Goal: Task Accomplishment & Management: Use online tool/utility

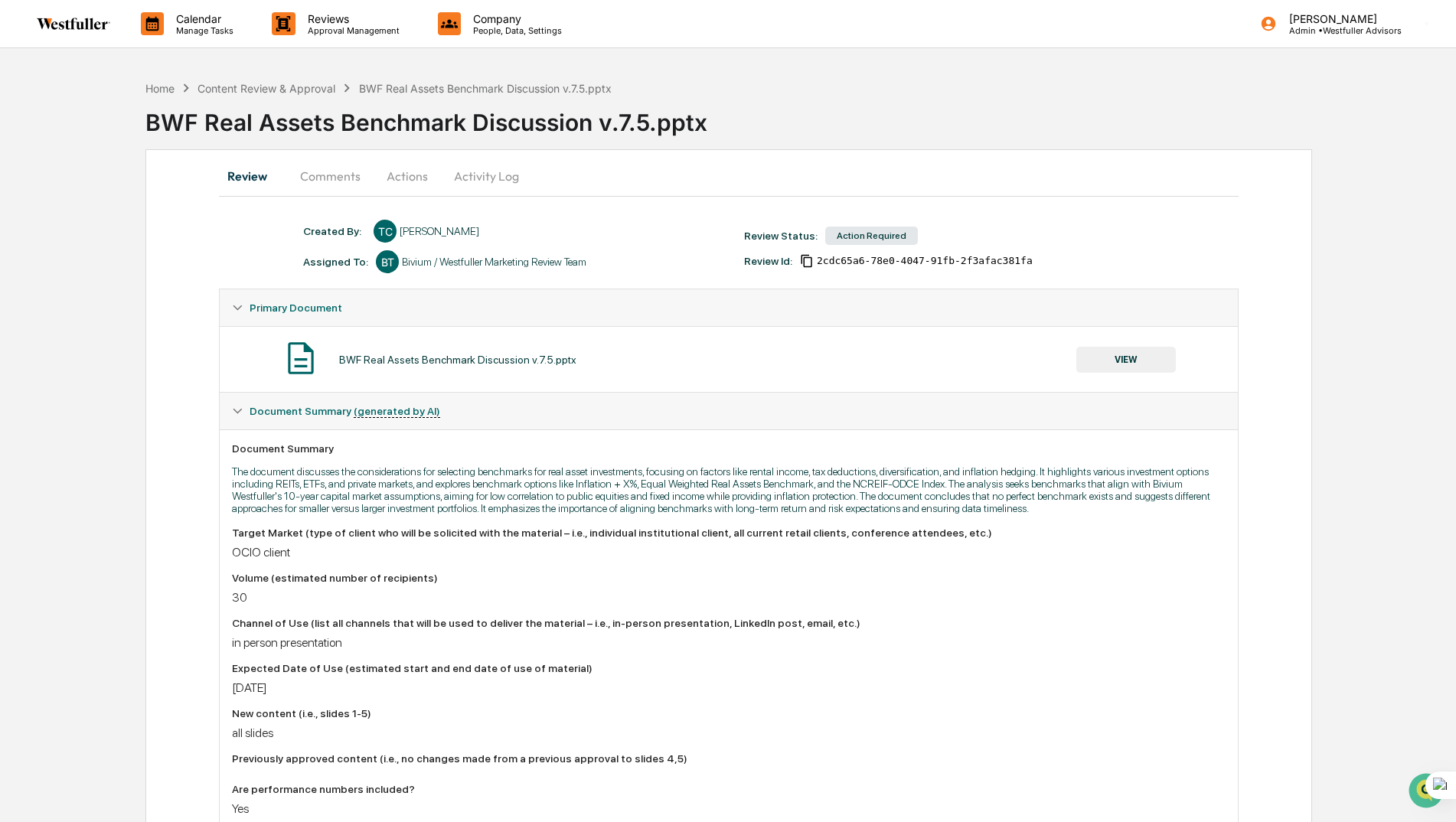
click at [314, 177] on button "Comments" at bounding box center [330, 176] width 85 height 37
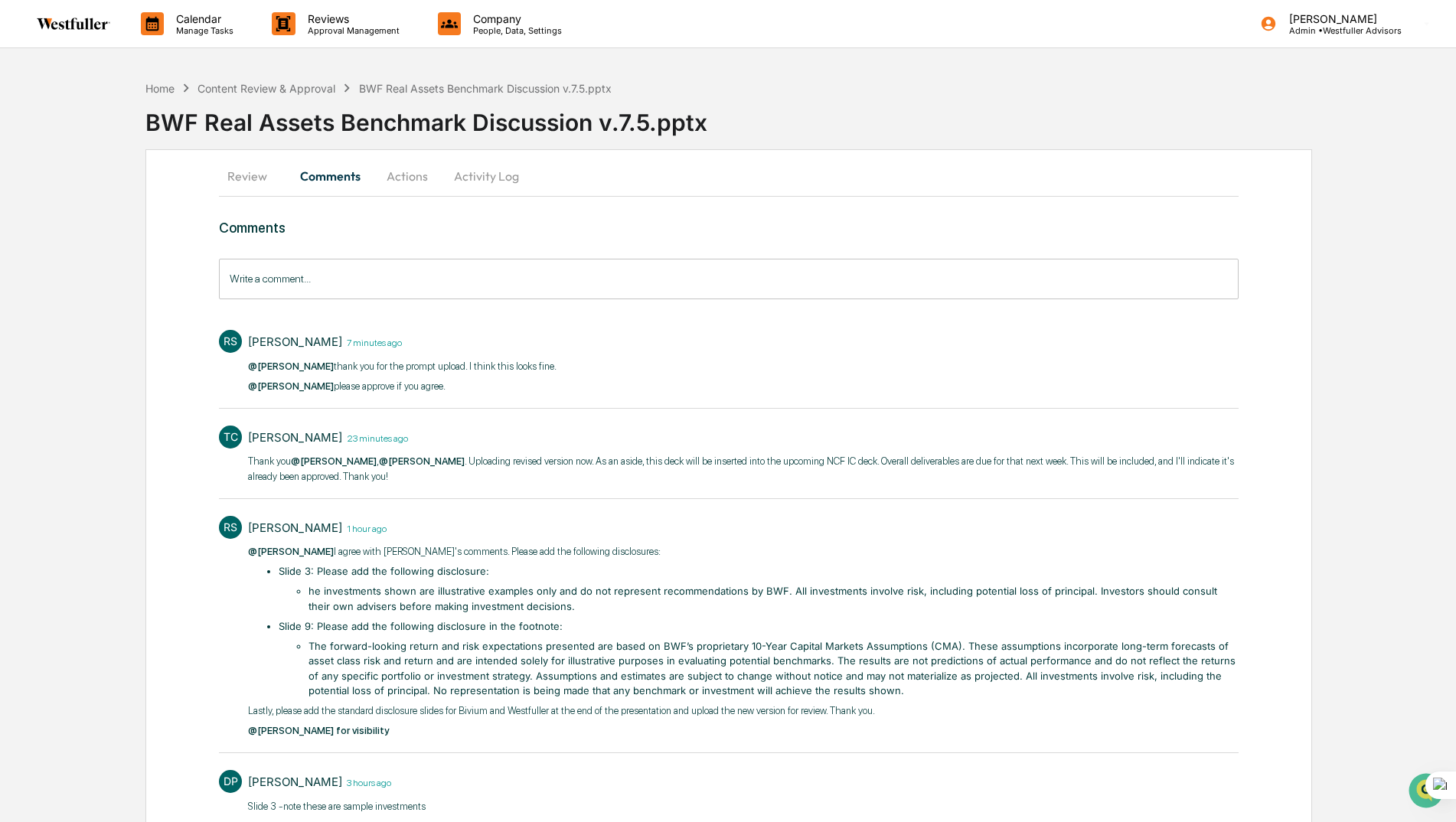
click at [250, 174] on button "Review" at bounding box center [253, 176] width 69 height 37
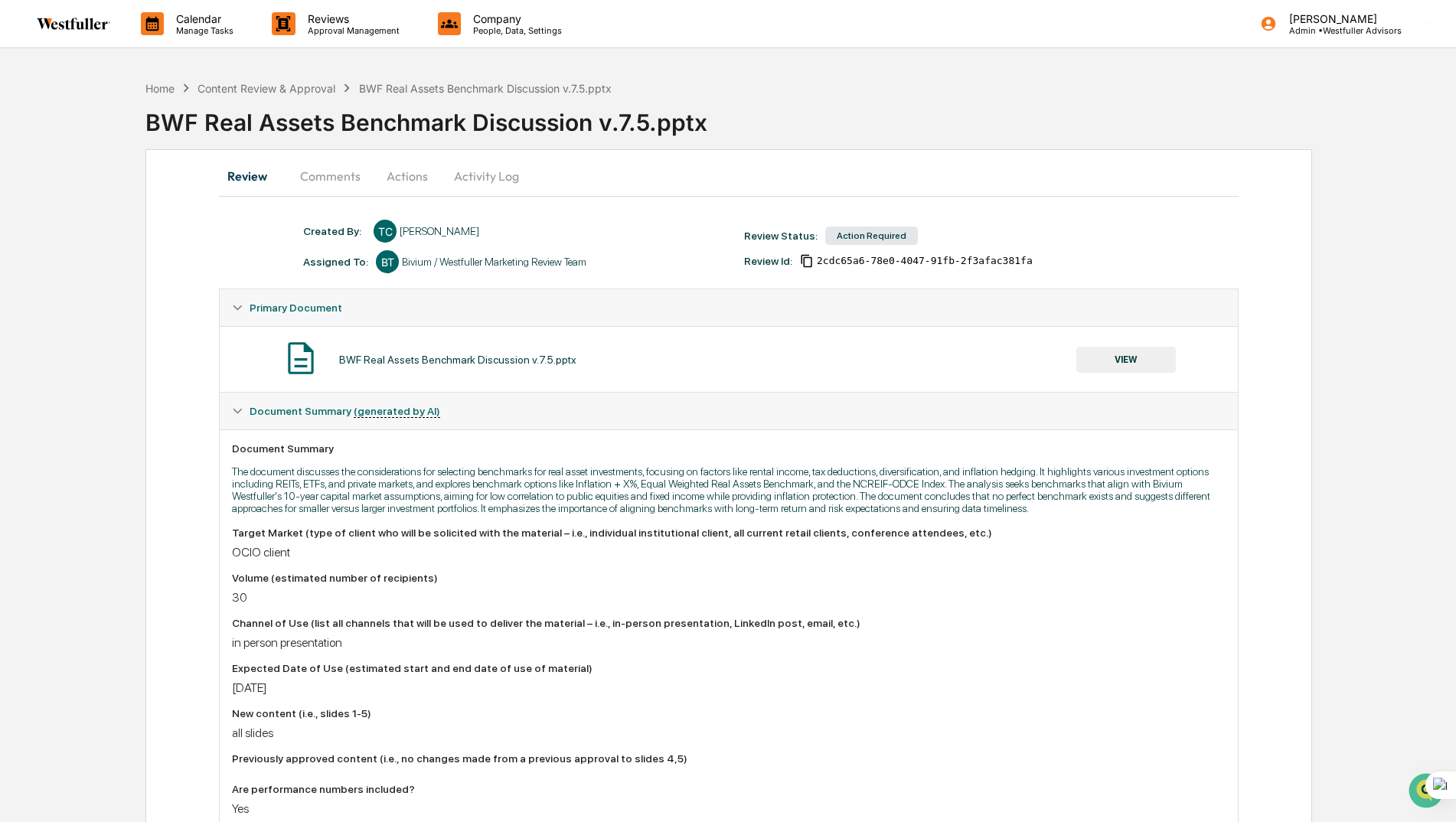
click at [1093, 352] on button "VIEW" at bounding box center [1125, 359] width 99 height 26
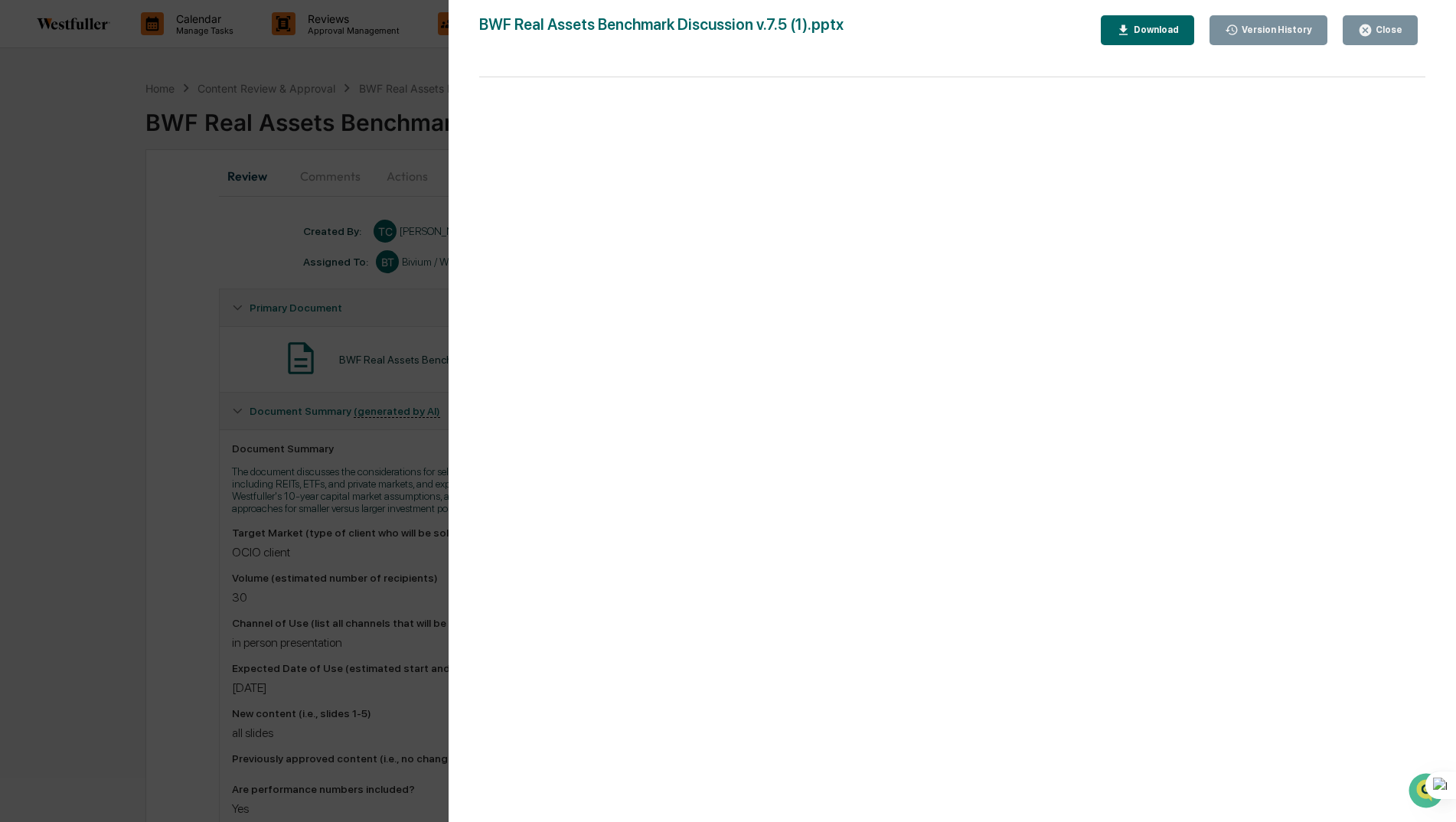
click at [1157, 26] on div "Download" at bounding box center [1155, 30] width 48 height 11
click at [225, 231] on div "Version History [DATE] 09:15 PM [PERSON_NAME] [DATE] 10:16 PM [PERSON_NAME] BWF…" at bounding box center [728, 411] width 1456 height 822
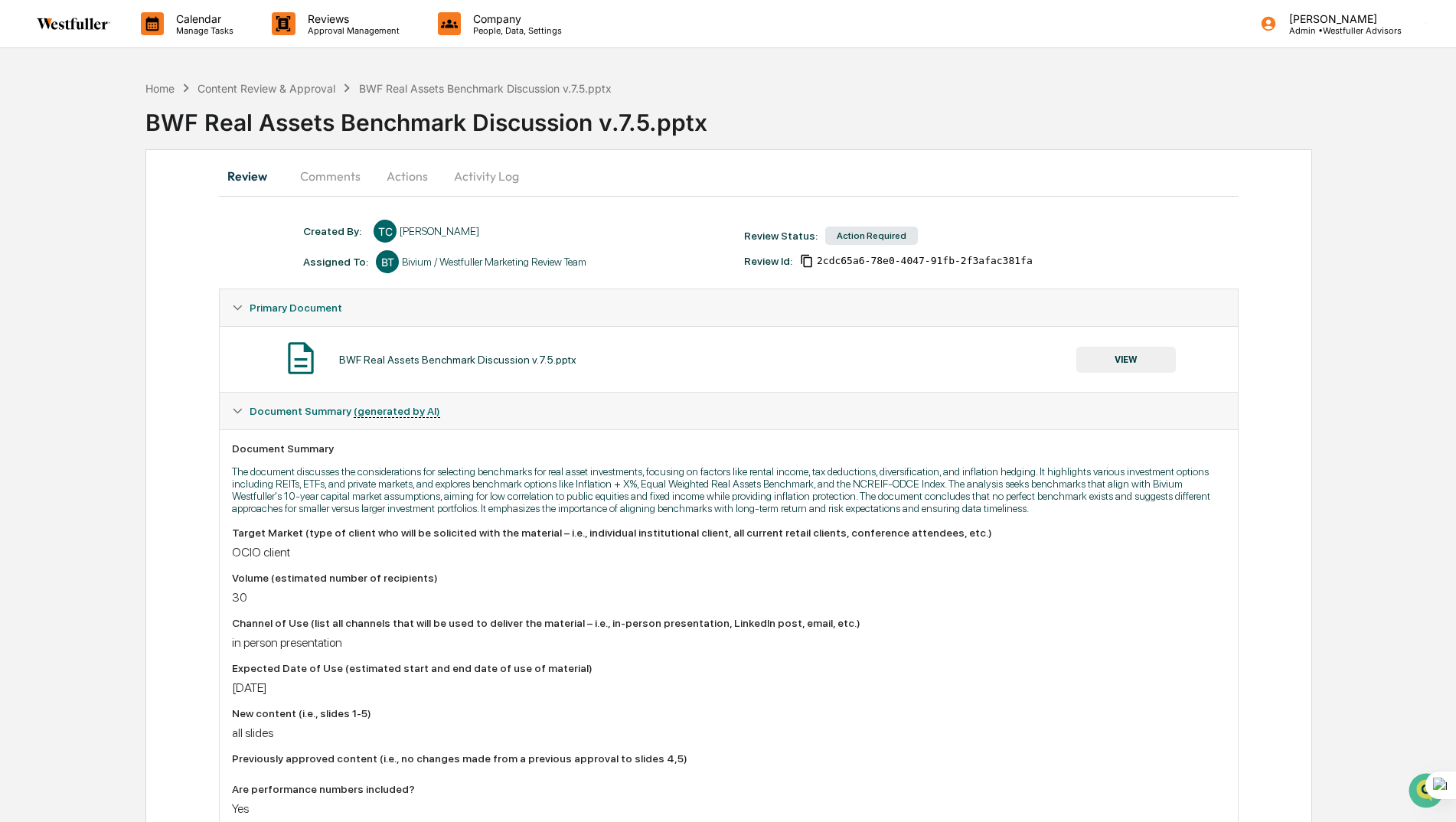
click at [332, 180] on button "Comments" at bounding box center [330, 176] width 85 height 37
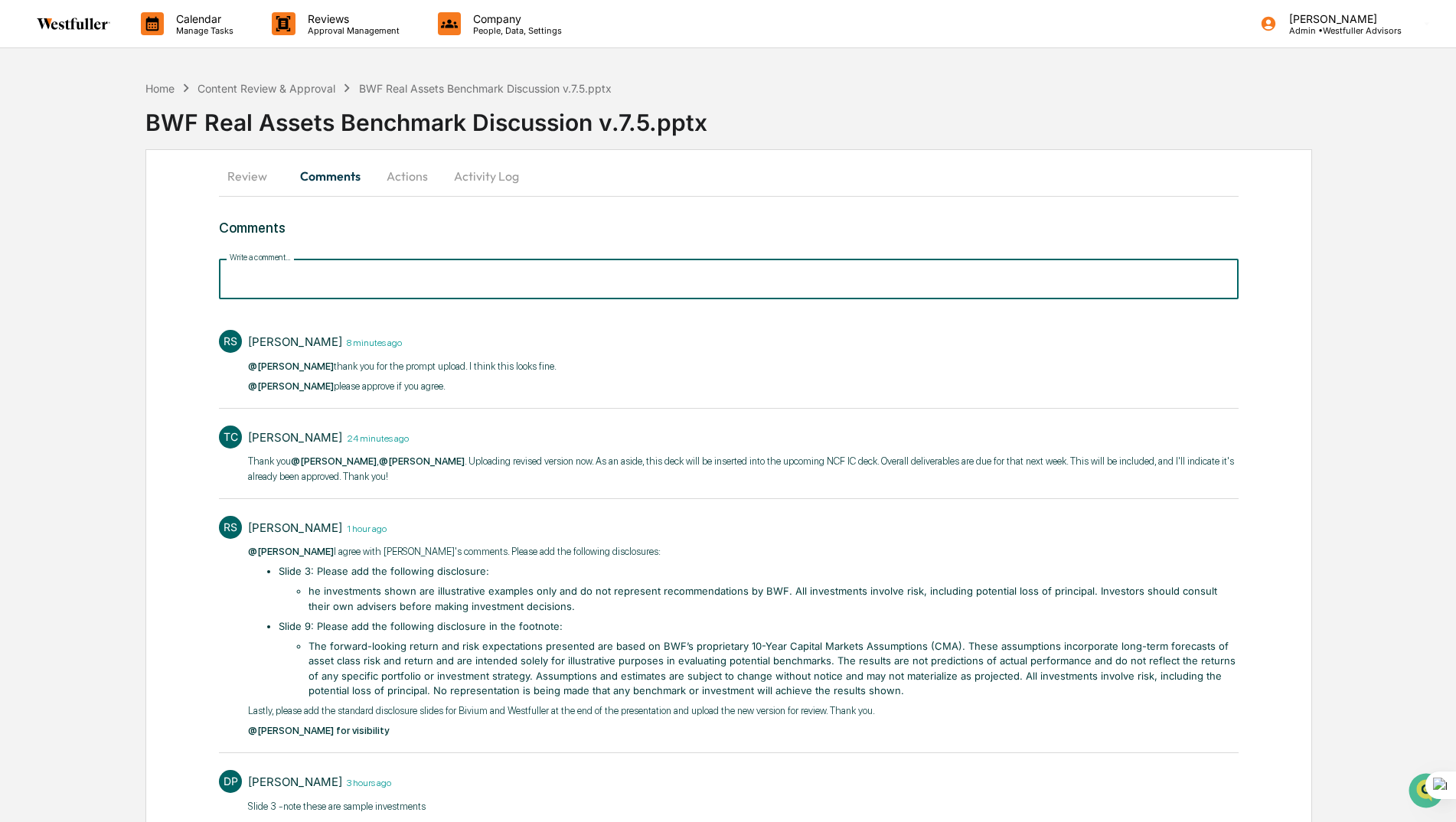
click at [306, 271] on input "Write a comment..." at bounding box center [728, 279] width 1019 height 41
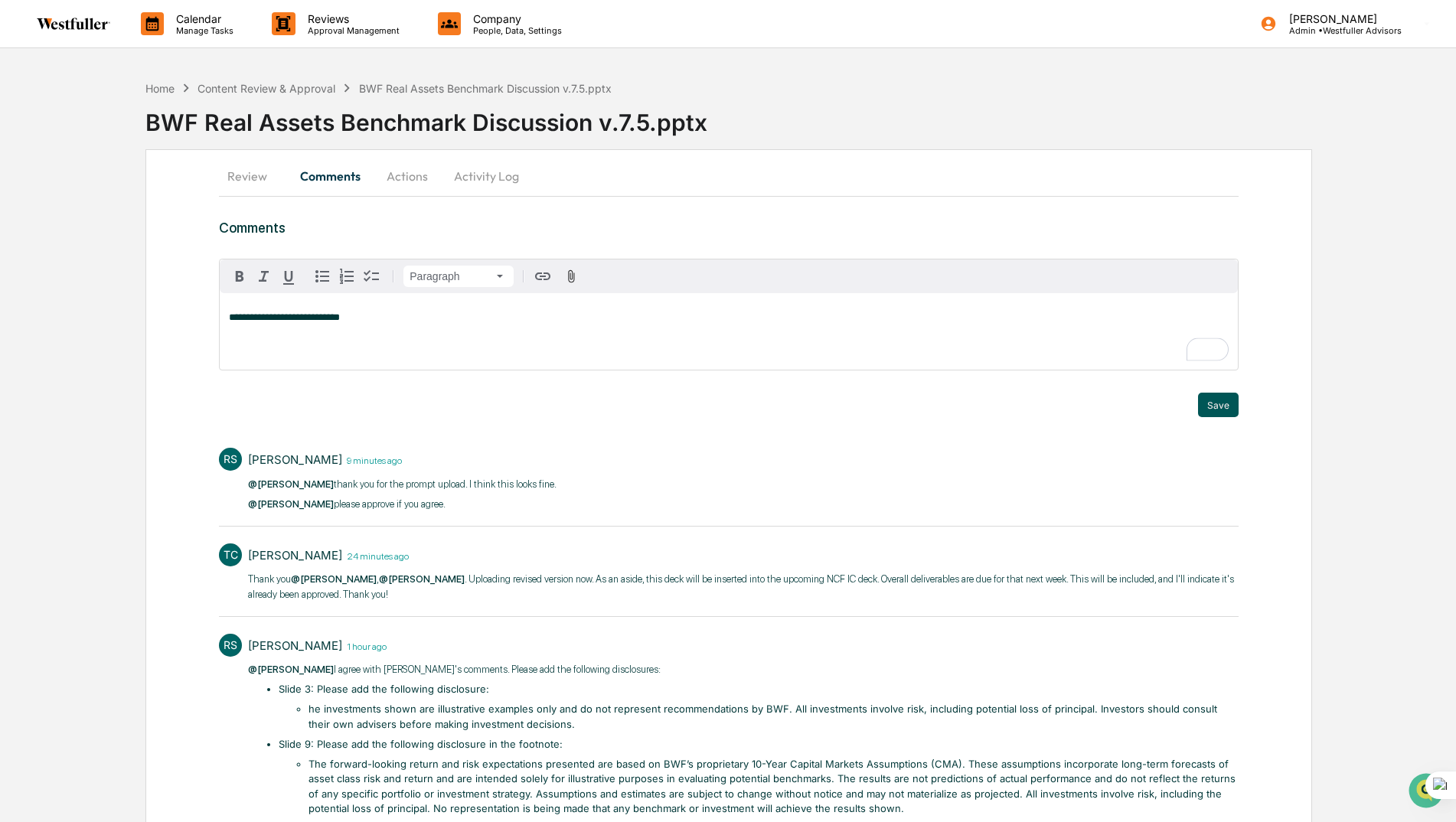
click at [1226, 408] on button "Save" at bounding box center [1218, 405] width 41 height 24
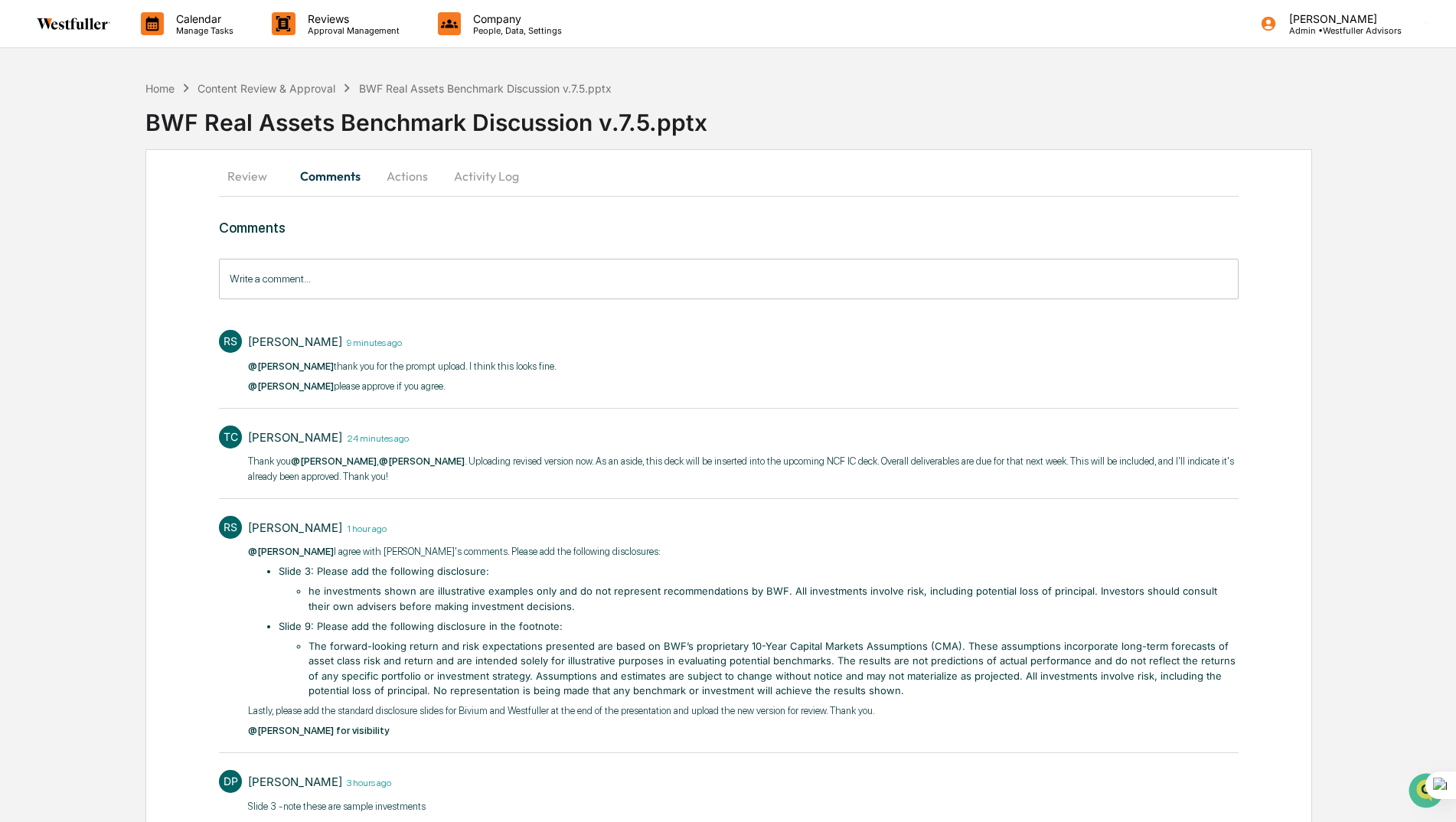
click at [414, 173] on button "Actions" at bounding box center [407, 176] width 69 height 37
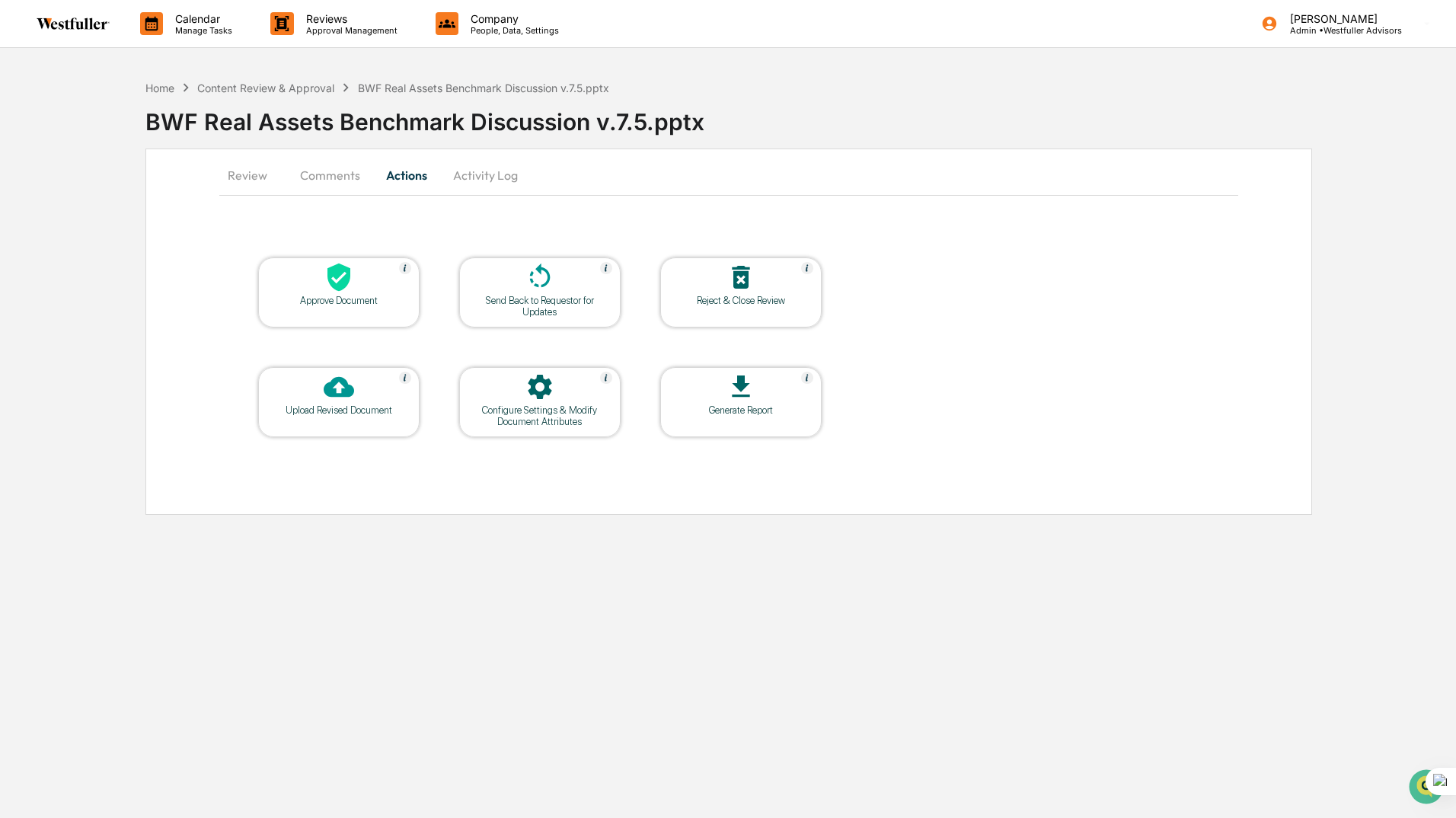
click at [345, 298] on div "Approve Document" at bounding box center [339, 300] width 137 height 12
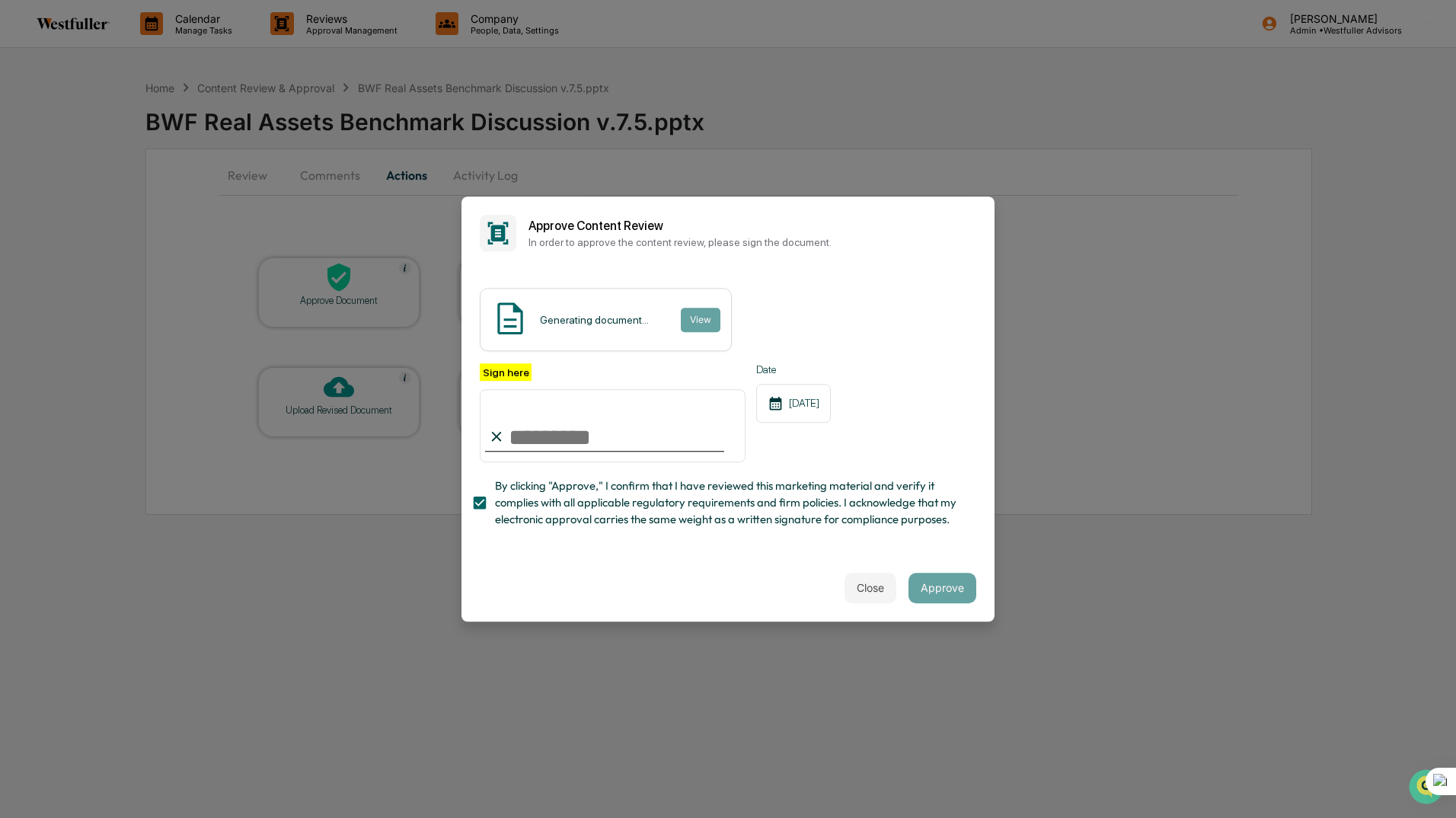
click at [523, 429] on input "Sign here" at bounding box center [613, 426] width 266 height 73
type input "**********"
click at [666, 532] on div "**********" at bounding box center [728, 449] width 497 height 173
click at [944, 583] on button "Approve" at bounding box center [942, 588] width 68 height 30
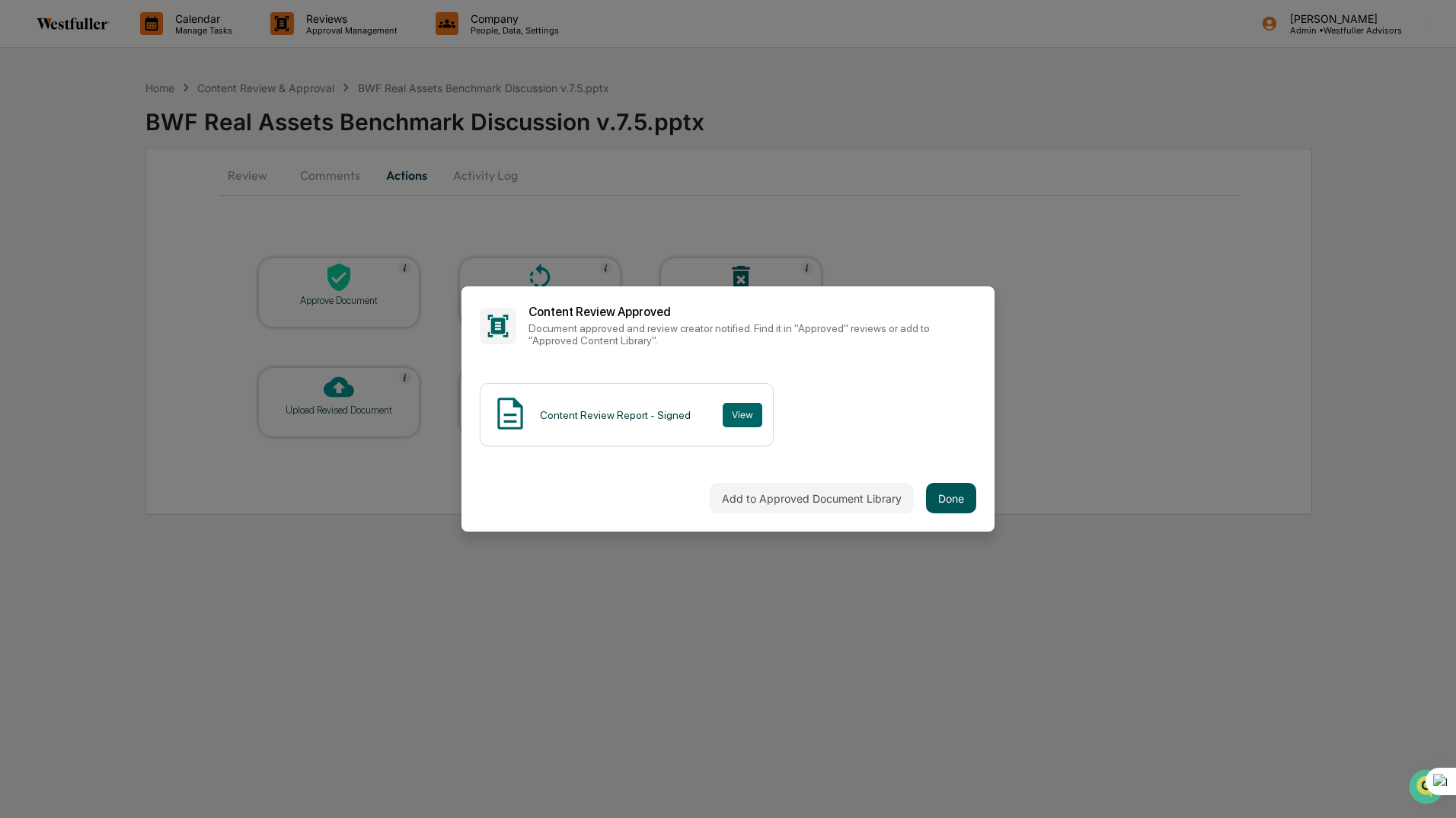
click at [969, 498] on button "Done" at bounding box center [951, 498] width 51 height 30
